Goal: Transaction & Acquisition: Purchase product/service

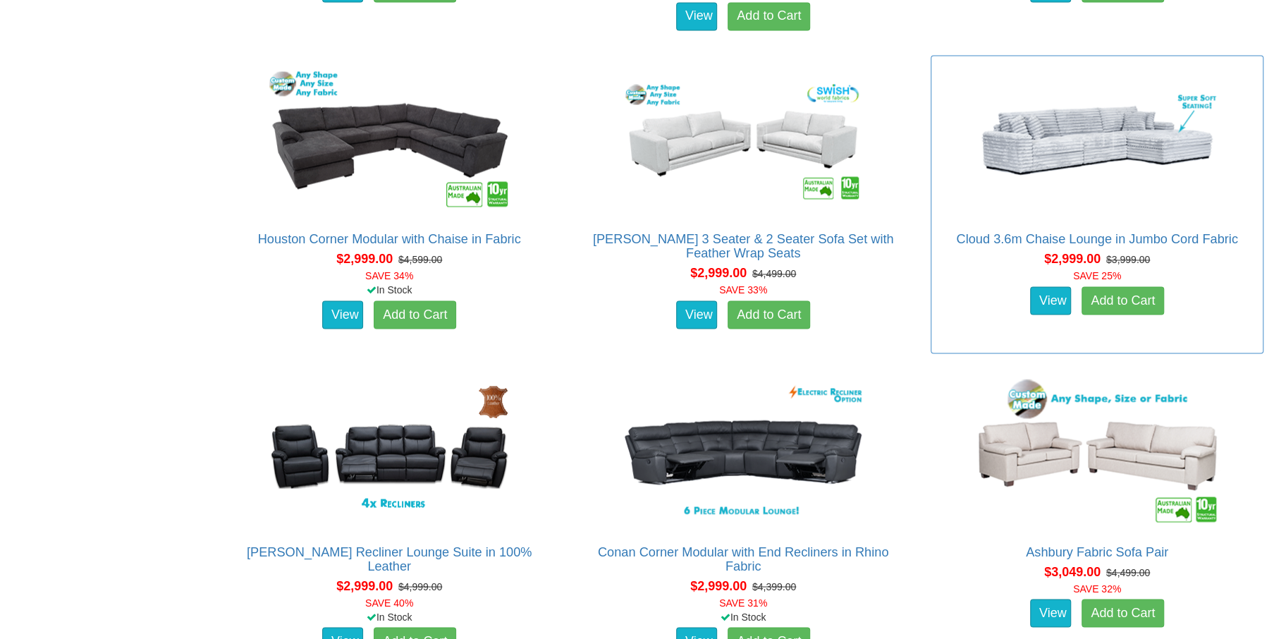
scroll to position [5499, 0]
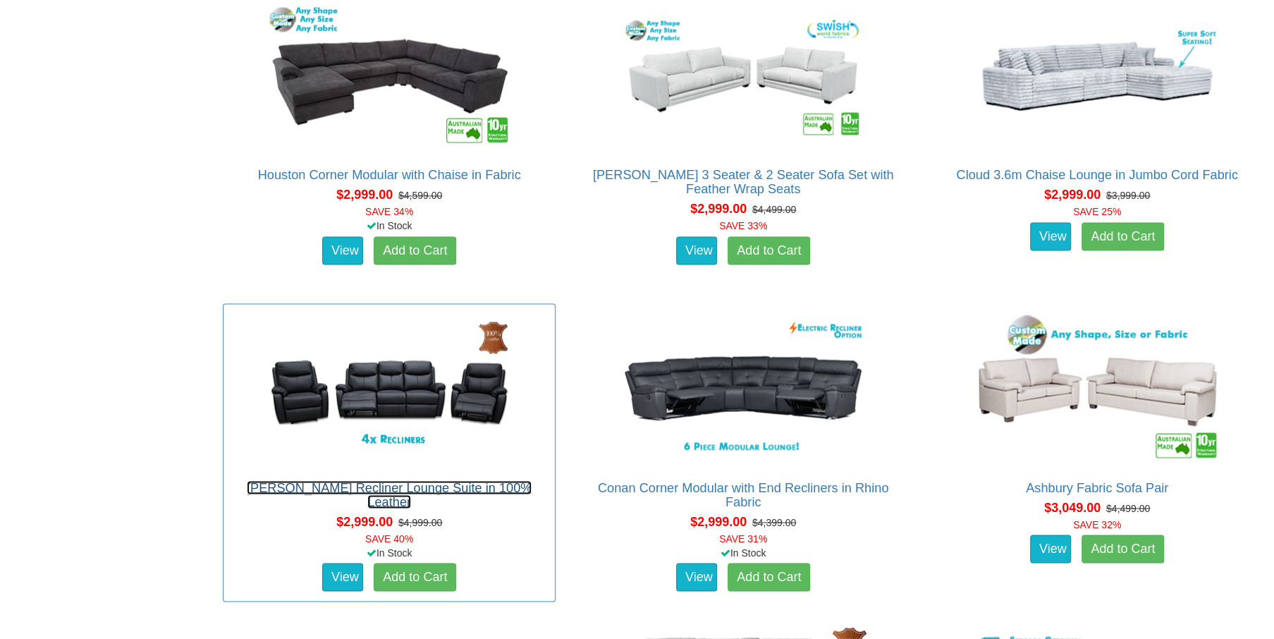
click at [350, 484] on link "[PERSON_NAME] Recliner Lounge Suite in 100% Leather" at bounding box center [389, 494] width 285 height 28
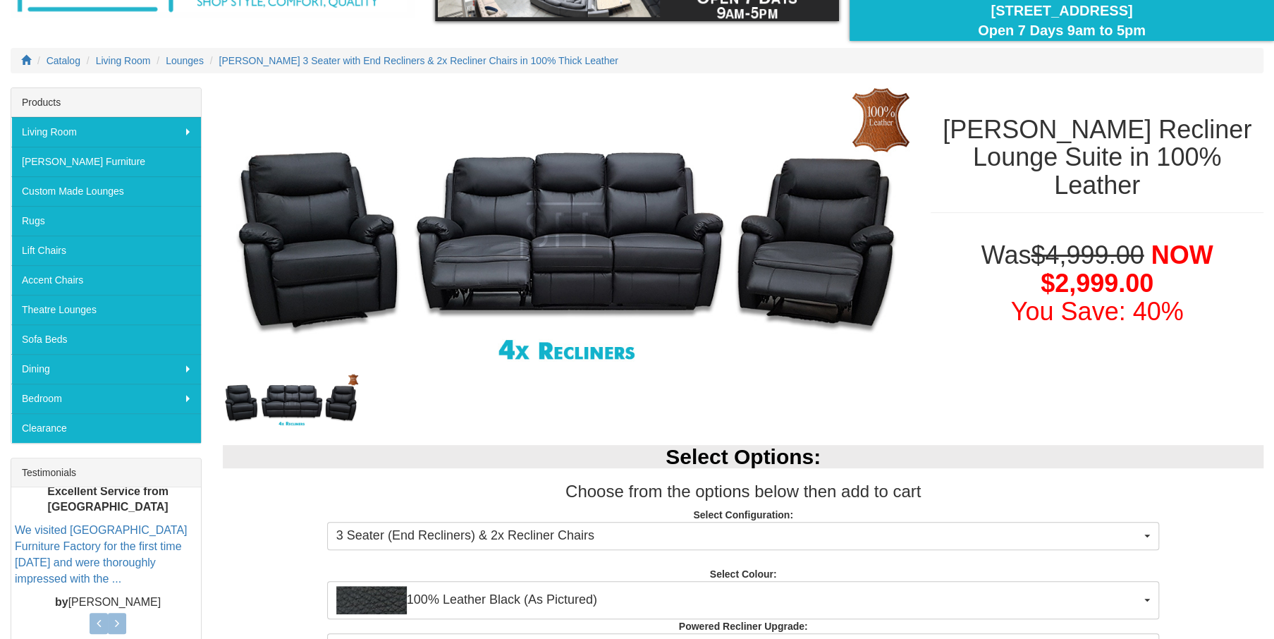
scroll to position [282, 0]
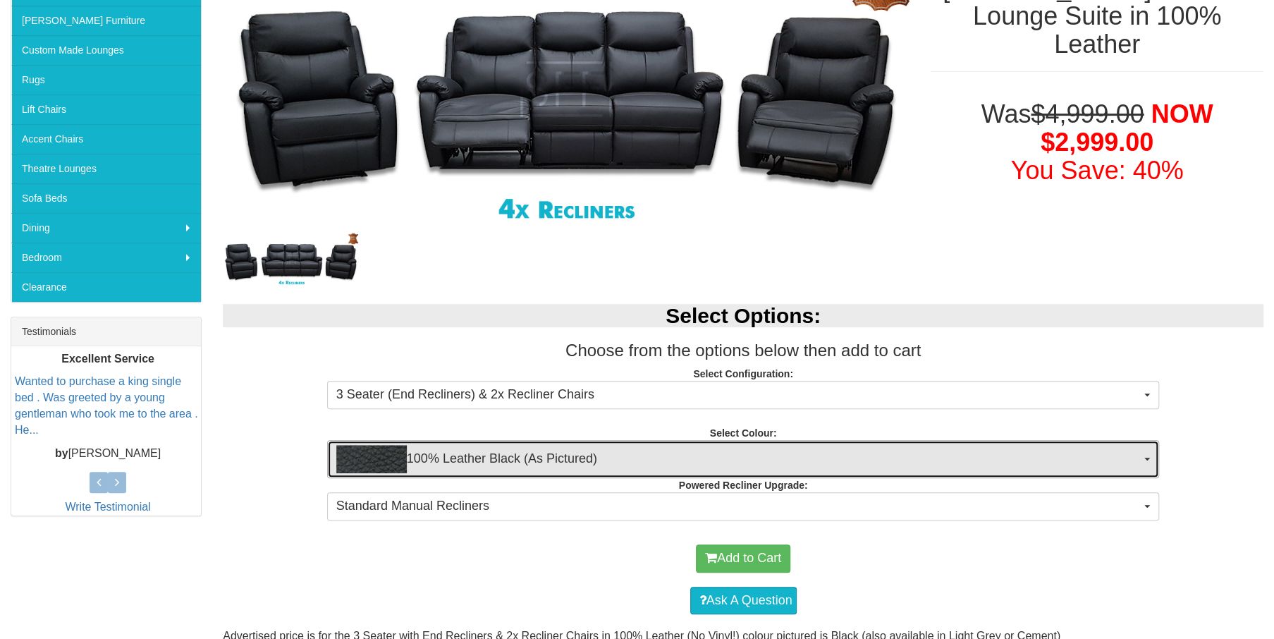
click at [1149, 458] on span "button" at bounding box center [1147, 459] width 6 height 3
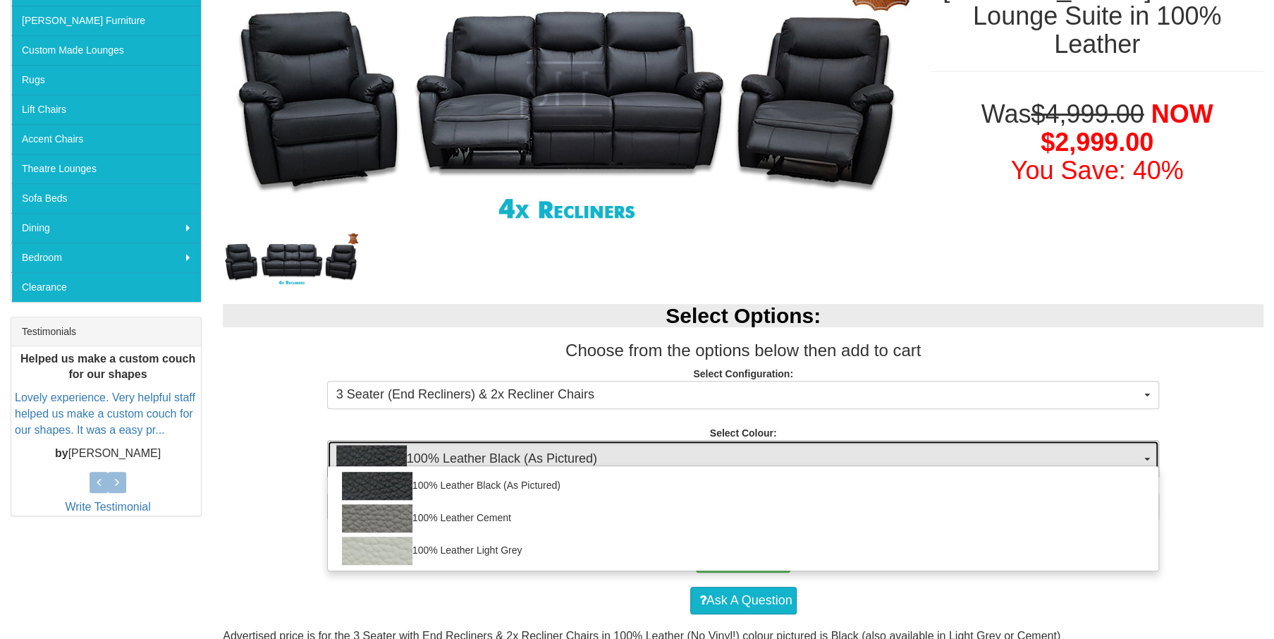
click at [1149, 458] on span "button" at bounding box center [1147, 459] width 6 height 3
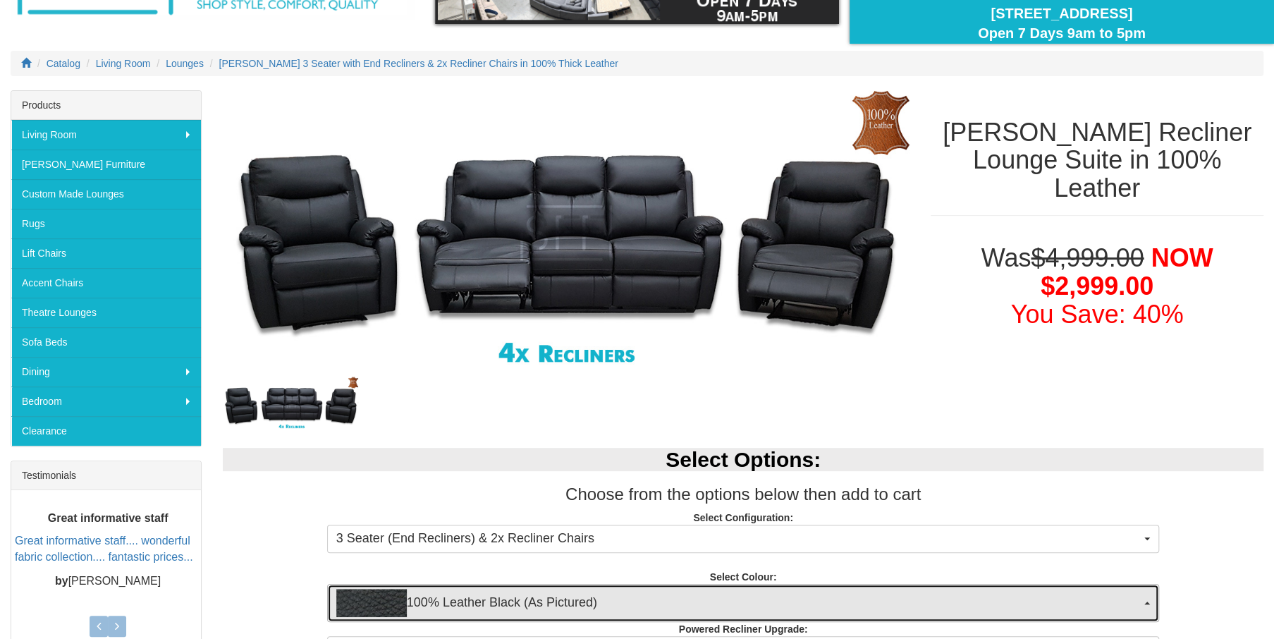
scroll to position [0, 0]
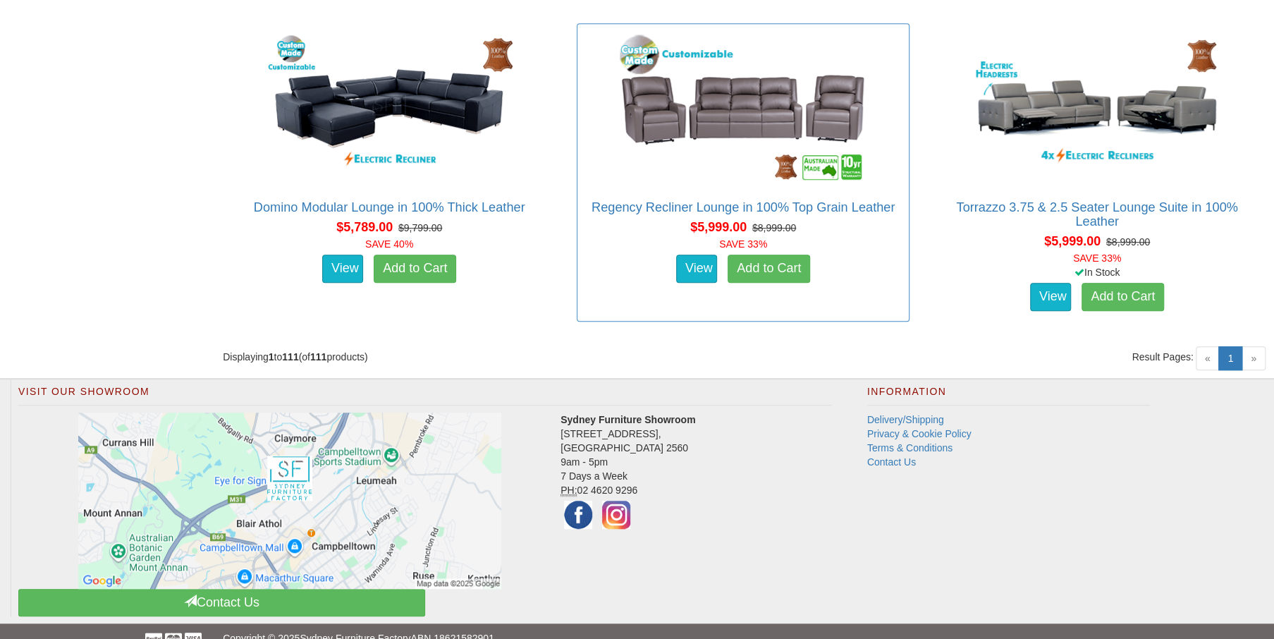
scroll to position [12045, 0]
